Goal: Information Seeking & Learning: Learn about a topic

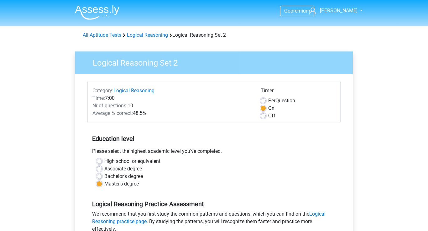
scroll to position [150, 0]
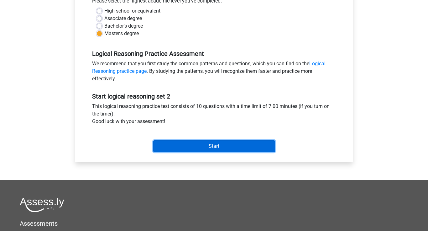
click at [199, 148] on input "Start" at bounding box center [214, 146] width 122 height 12
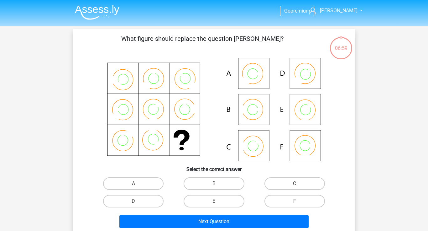
scroll to position [5, 0]
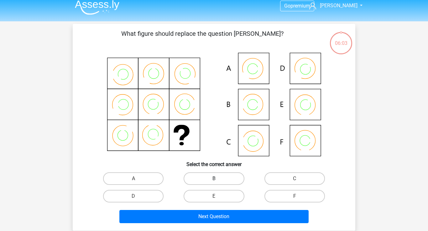
click at [209, 175] on label "B" at bounding box center [214, 178] width 61 height 13
click at [214, 178] on input "B" at bounding box center [216, 180] width 4 height 4
radio input "true"
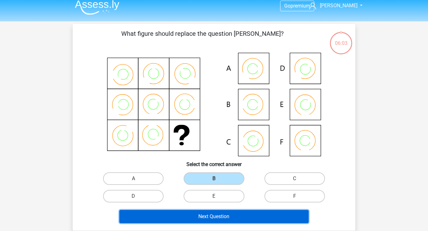
click at [215, 215] on button "Next Question" at bounding box center [215, 216] width 190 height 13
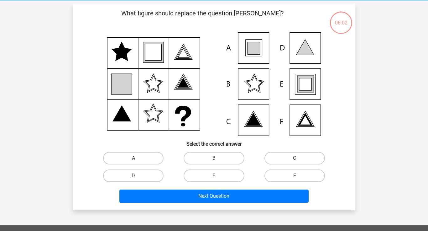
scroll to position [29, 0]
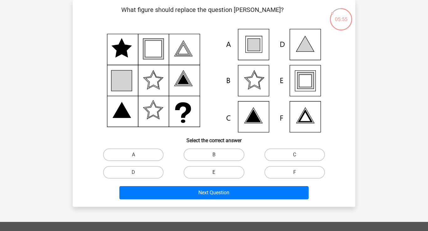
click at [199, 171] on label "E" at bounding box center [214, 172] width 61 height 13
click at [214, 172] on input "E" at bounding box center [216, 174] width 4 height 4
radio input "true"
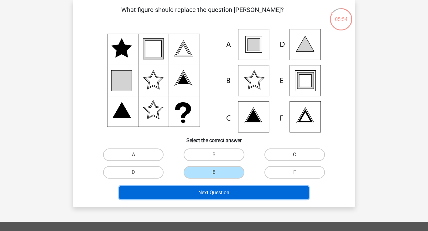
click at [211, 198] on button "Next Question" at bounding box center [215, 192] width 190 height 13
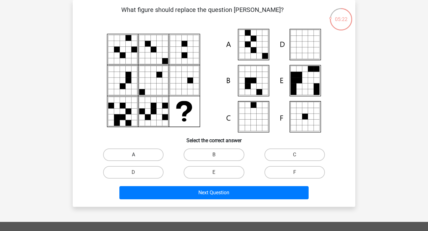
click at [150, 156] on label "A" at bounding box center [133, 154] width 61 height 13
click at [138, 156] on input "A" at bounding box center [136, 157] width 4 height 4
radio input "true"
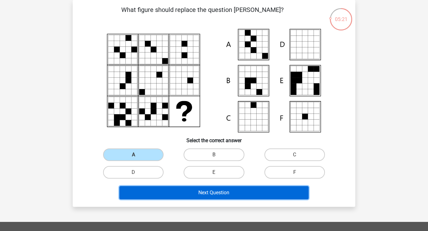
click at [209, 192] on button "Next Question" at bounding box center [215, 192] width 190 height 13
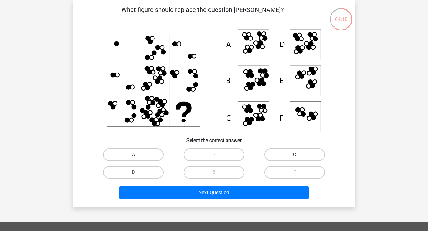
click at [136, 157] on input "A" at bounding box center [136, 157] width 4 height 4
radio input "true"
click at [136, 155] on input "A" at bounding box center [136, 157] width 4 height 4
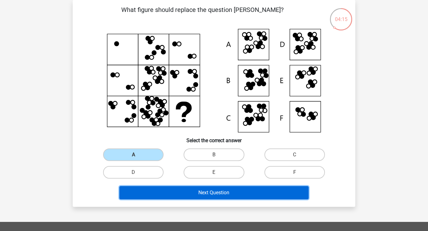
click at [187, 190] on button "Next Question" at bounding box center [215, 192] width 190 height 13
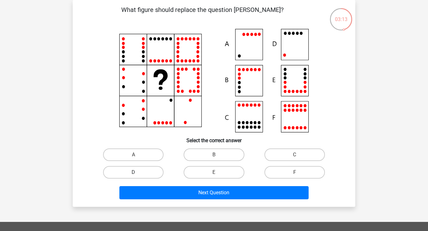
click at [143, 172] on label "D" at bounding box center [133, 172] width 61 height 13
click at [138, 172] on input "D" at bounding box center [136, 174] width 4 height 4
radio input "true"
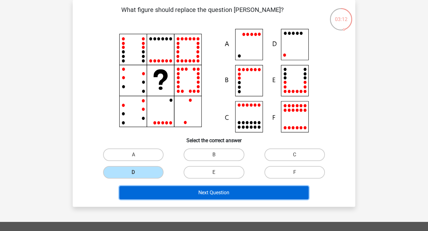
click at [210, 191] on button "Next Question" at bounding box center [215, 192] width 190 height 13
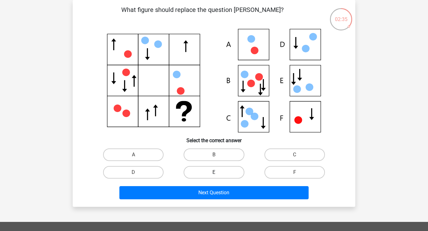
click at [231, 171] on label "E" at bounding box center [214, 172] width 61 height 13
click at [218, 172] on input "E" at bounding box center [216, 174] width 4 height 4
radio input "true"
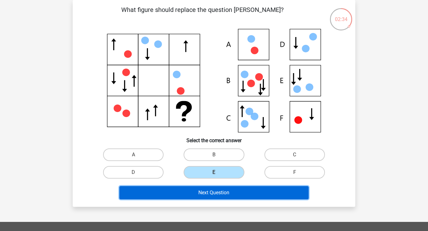
click at [232, 195] on button "Next Question" at bounding box center [215, 192] width 190 height 13
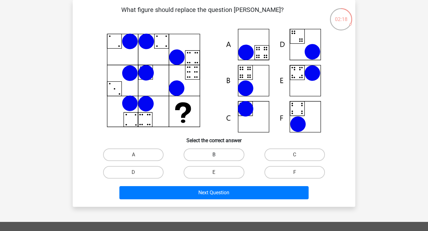
click at [220, 155] on label "B" at bounding box center [214, 154] width 61 height 13
click at [218, 155] on input "B" at bounding box center [216, 157] width 4 height 4
radio input "true"
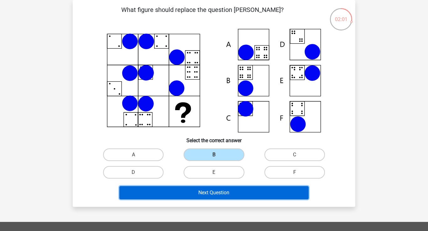
click at [204, 191] on button "Next Question" at bounding box center [215, 192] width 190 height 13
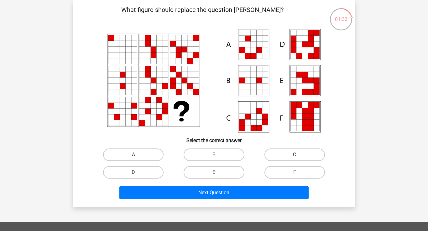
click at [206, 172] on label "E" at bounding box center [214, 172] width 61 height 13
click at [214, 172] on input "E" at bounding box center [216, 174] width 4 height 4
radio input "true"
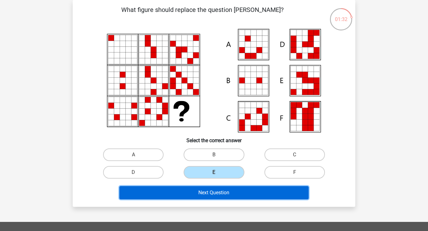
click at [219, 193] on button "Next Question" at bounding box center [215, 192] width 190 height 13
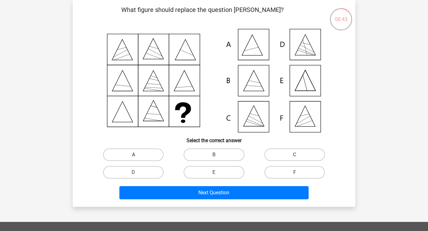
click at [128, 152] on label "A" at bounding box center [133, 154] width 61 height 13
click at [134, 155] on input "A" at bounding box center [136, 157] width 4 height 4
radio input "true"
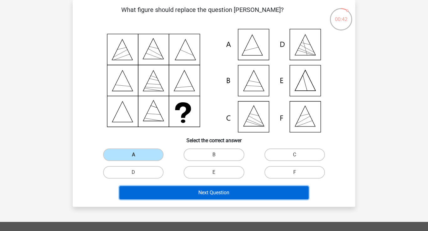
click at [198, 195] on button "Next Question" at bounding box center [215, 192] width 190 height 13
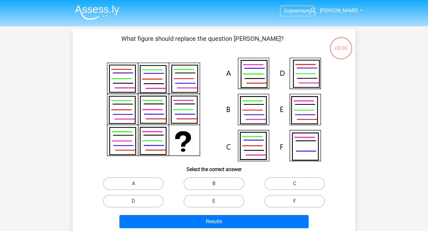
scroll to position [29, 0]
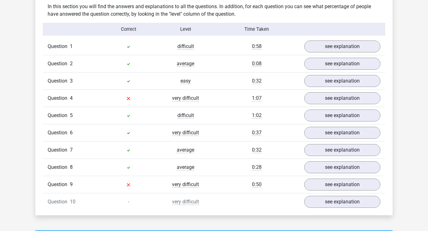
scroll to position [492, 0]
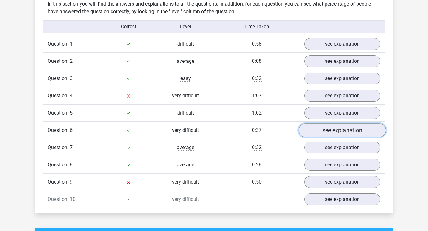
click at [315, 128] on link "see explanation" at bounding box center [343, 131] width 88 height 14
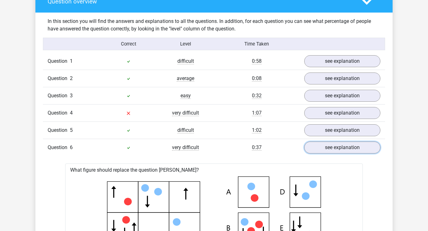
scroll to position [474, 0]
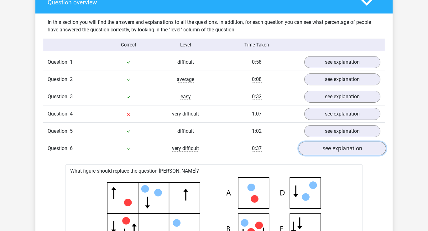
click at [329, 152] on link "see explanation" at bounding box center [343, 149] width 88 height 14
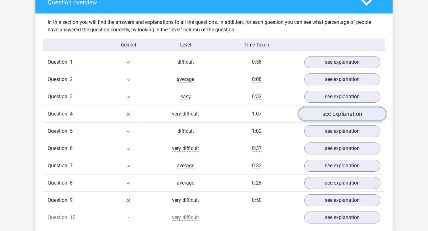
click at [318, 113] on link "see explanation" at bounding box center [343, 114] width 88 height 14
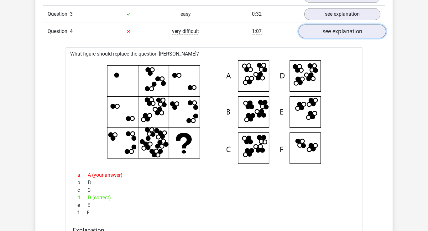
scroll to position [557, 0]
click at [354, 29] on link "see explanation" at bounding box center [343, 31] width 88 height 14
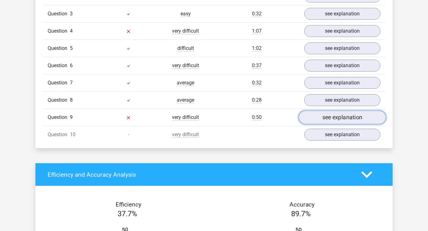
click at [322, 119] on link "see explanation" at bounding box center [343, 118] width 88 height 14
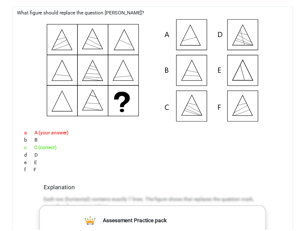
scroll to position [671, 0]
